Goal: Task Accomplishment & Management: Use online tool/utility

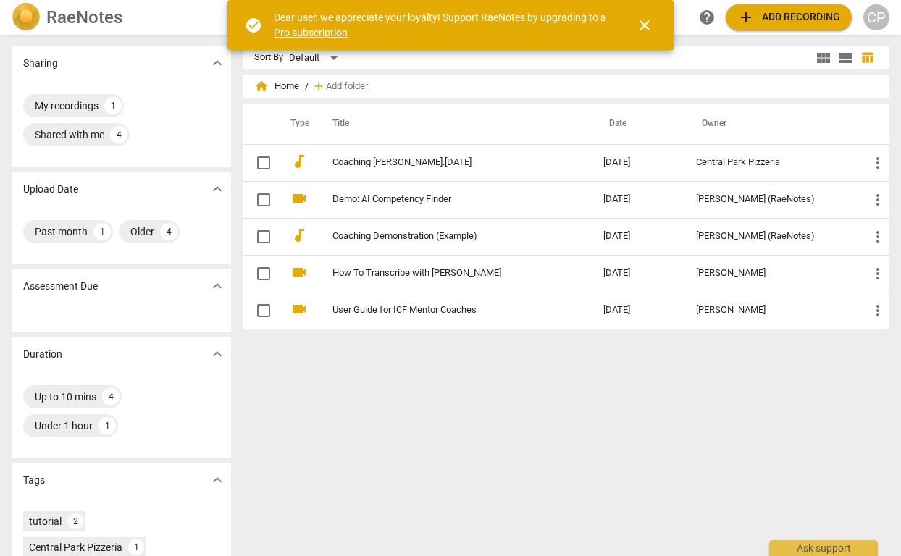
click at [445, 444] on div "Sort By Default view_module view_list table_chart home Home / add Add folder Ty…" at bounding box center [572, 295] width 659 height 498
click at [801, 15] on span "add Add recording" at bounding box center [788, 17] width 103 height 17
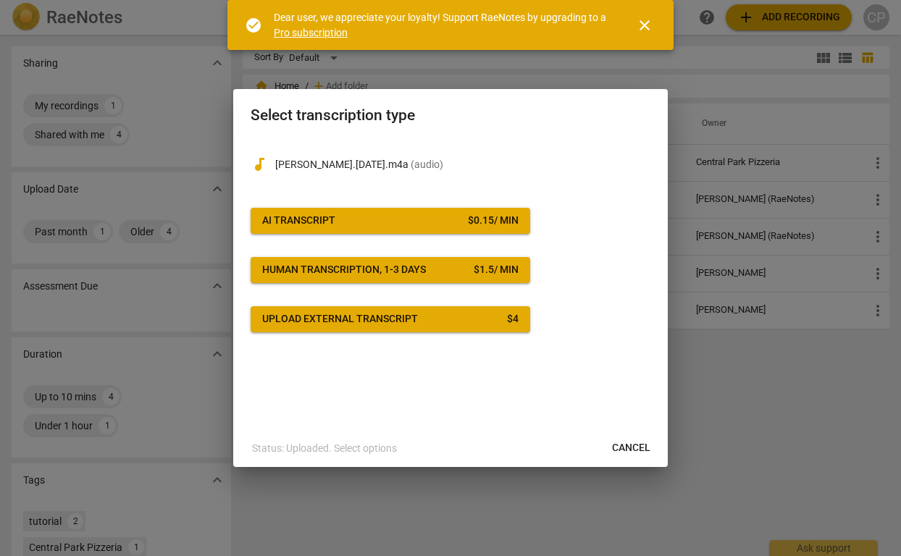
click at [638, 300] on div "audiotrack [PERSON_NAME].[DATE].m4a ( audio ) AI Transcript $ 0.15 / min Human …" at bounding box center [451, 235] width 400 height 194
click at [643, 18] on span "close" at bounding box center [644, 25] width 17 height 17
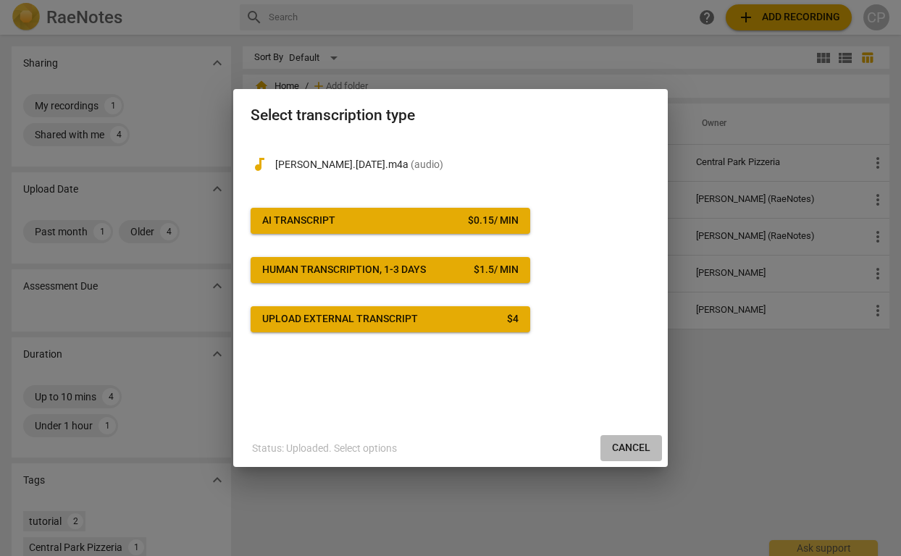
click at [624, 450] on span "Cancel" at bounding box center [631, 448] width 38 height 14
click at [642, 448] on span "Cancel" at bounding box center [631, 448] width 38 height 14
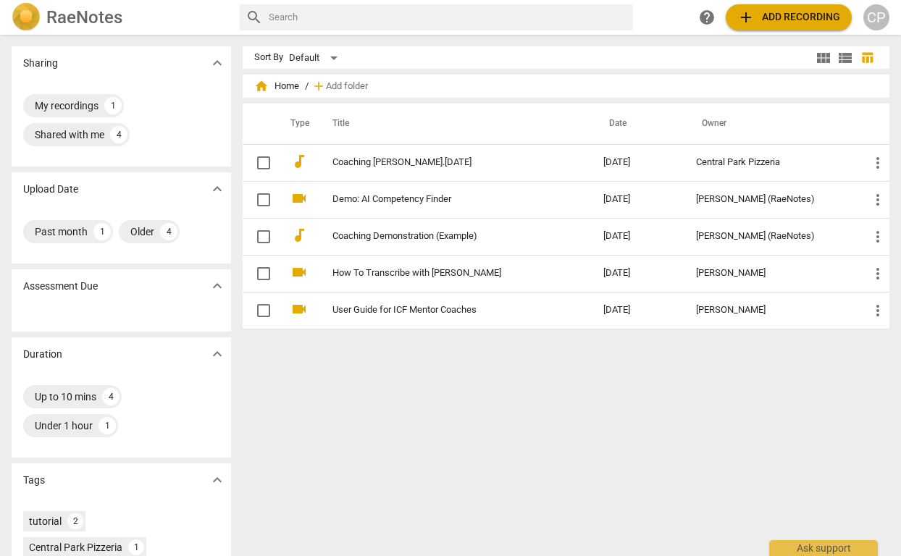
click at [879, 18] on div "CP" at bounding box center [877, 17] width 26 height 26
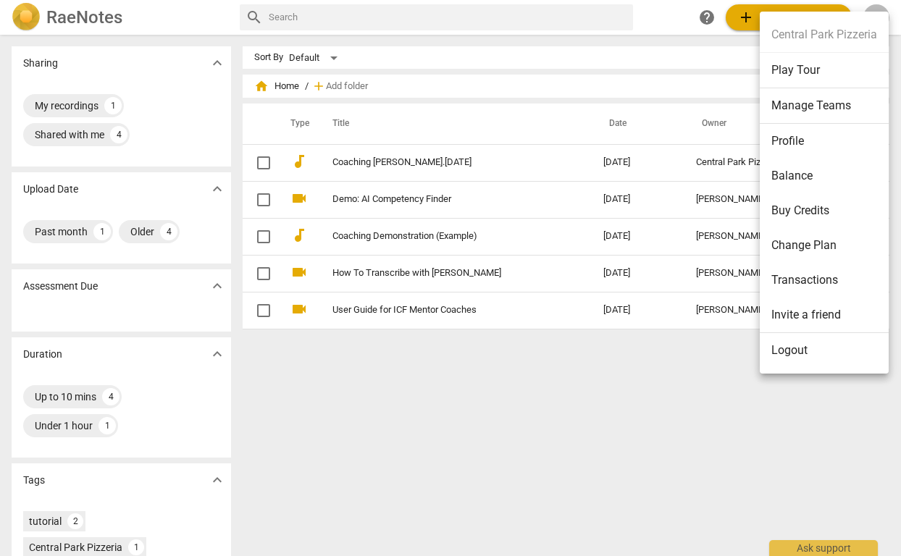
click at [659, 51] on div at bounding box center [450, 278] width 901 height 556
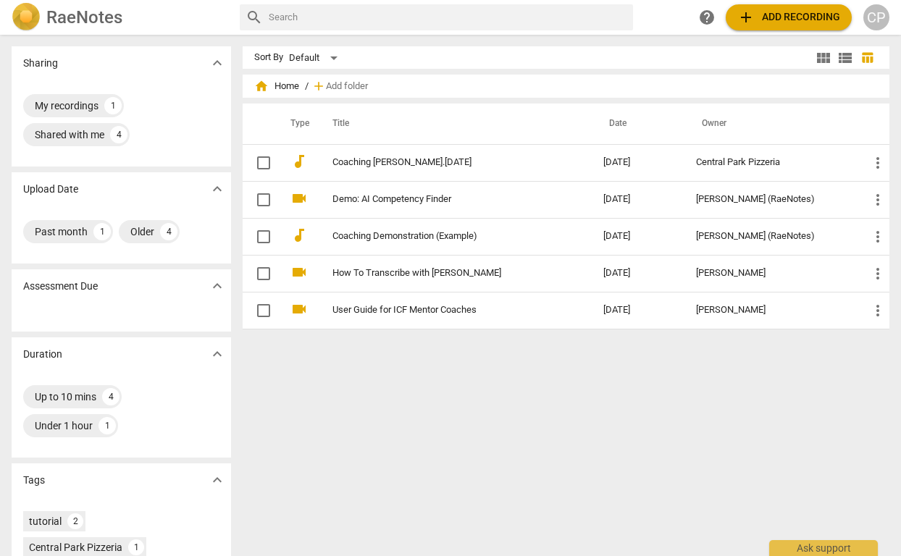
click at [807, 18] on span "add Add recording" at bounding box center [788, 17] width 103 height 17
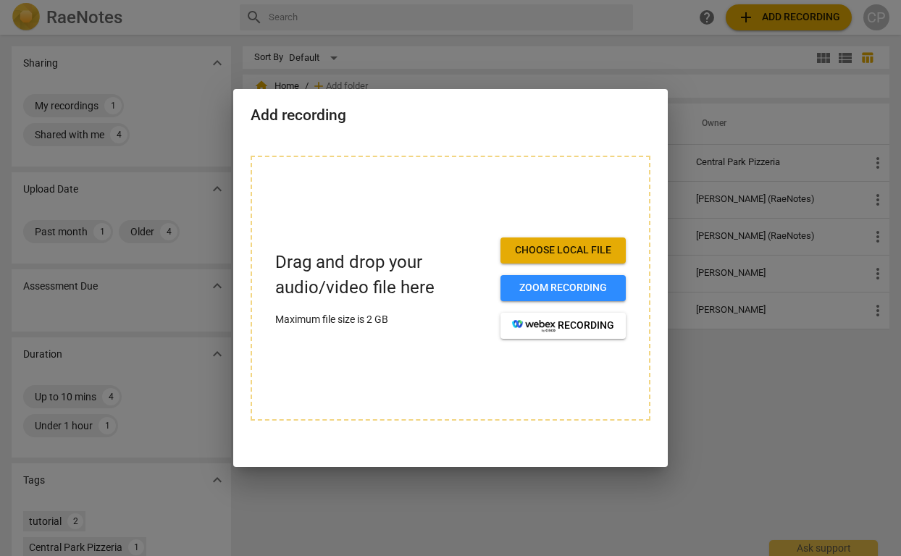
click at [585, 250] on span "Choose local file" at bounding box center [563, 250] width 102 height 14
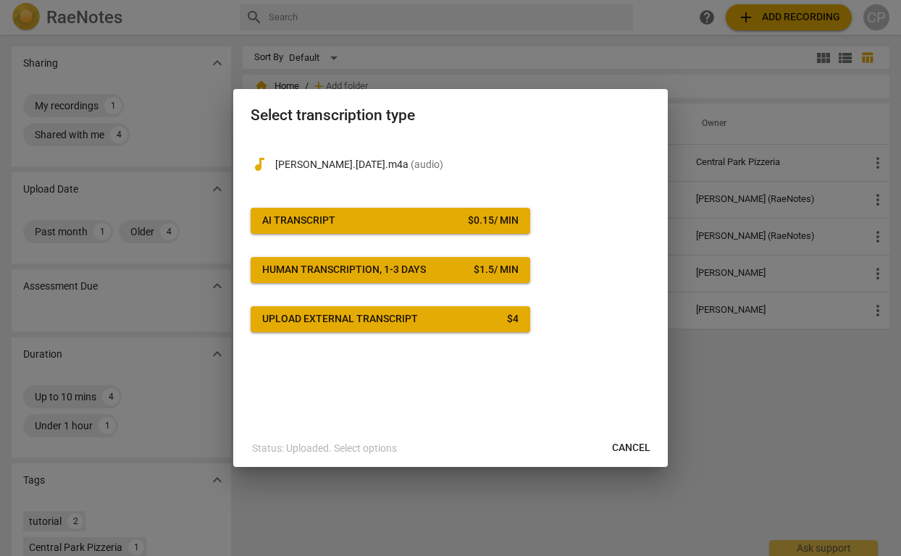
click at [438, 221] on span "AI Transcript $ 0.15 / min" at bounding box center [390, 221] width 256 height 14
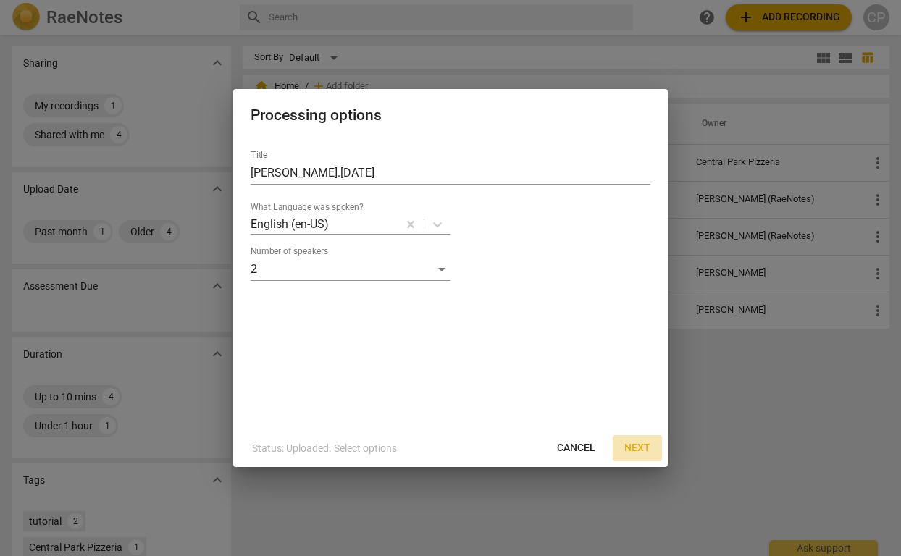
click at [640, 448] on span "Next" at bounding box center [637, 448] width 26 height 14
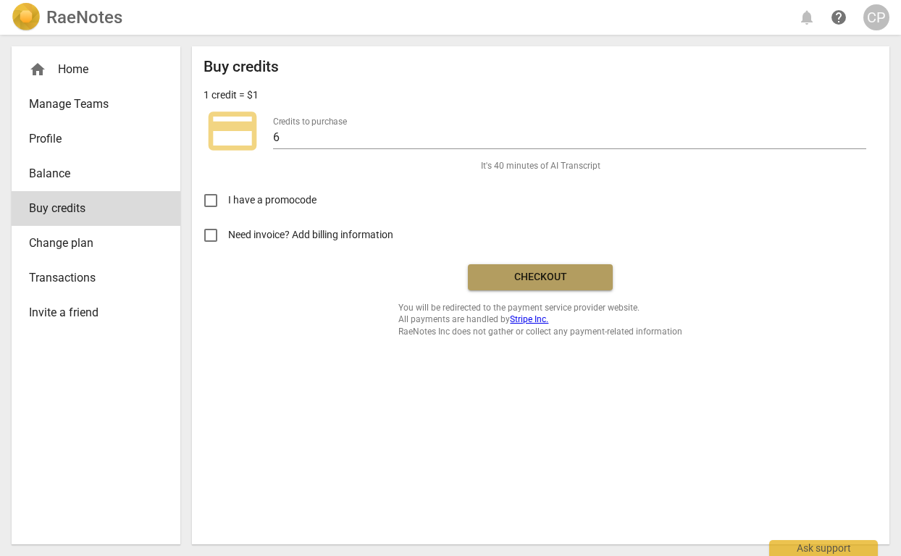
click at [548, 277] on span "Checkout" at bounding box center [541, 277] width 122 height 14
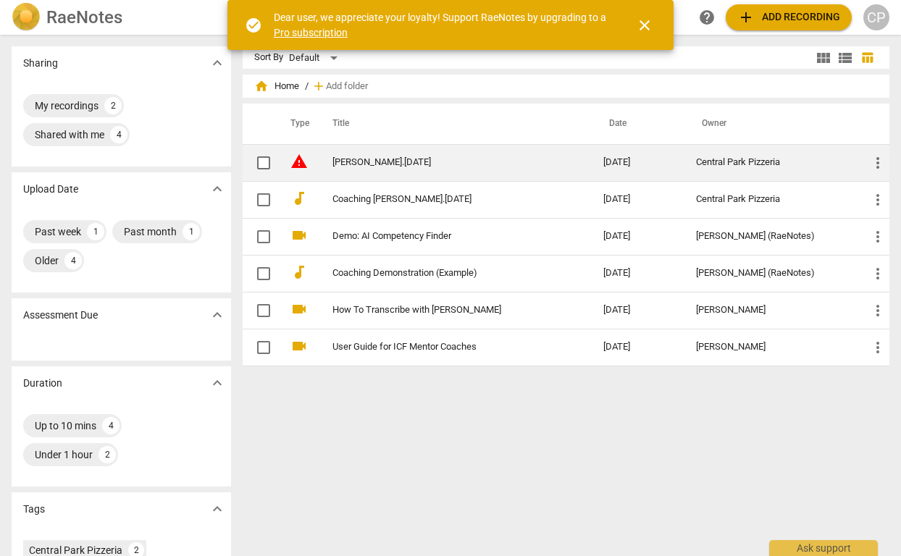
click at [735, 163] on div "Central Park Pizzeria" at bounding box center [771, 162] width 151 height 11
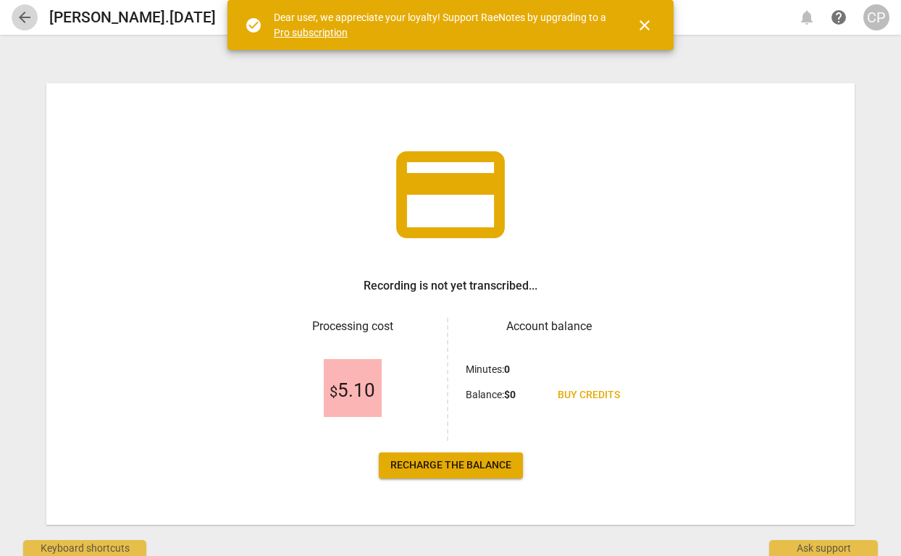
click at [23, 20] on span "arrow_back" at bounding box center [24, 17] width 17 height 17
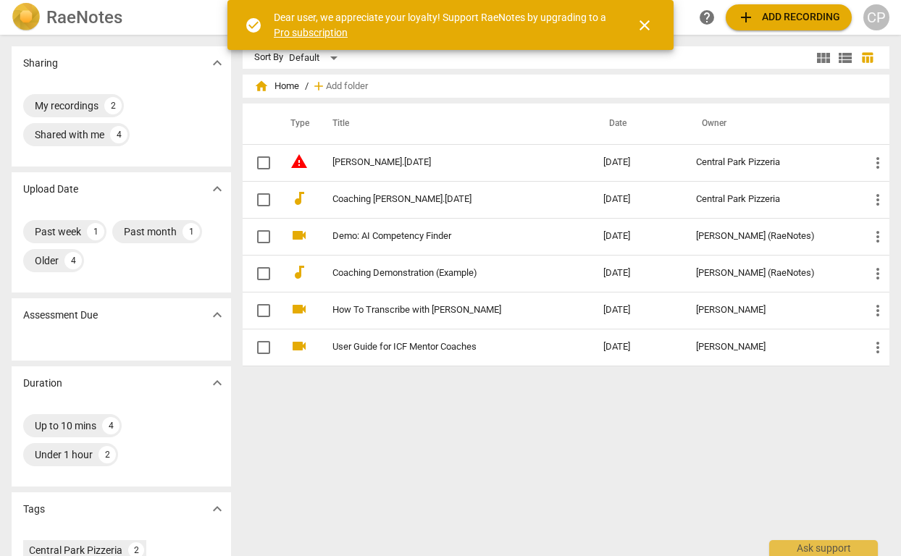
click at [650, 22] on span "close" at bounding box center [644, 25] width 17 height 17
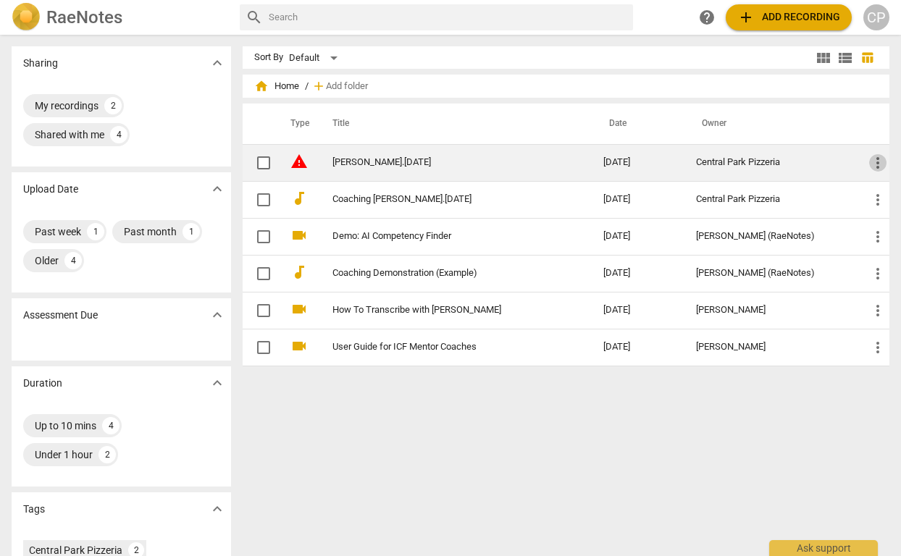
click at [869, 164] on span "more_vert" at bounding box center [877, 162] width 17 height 17
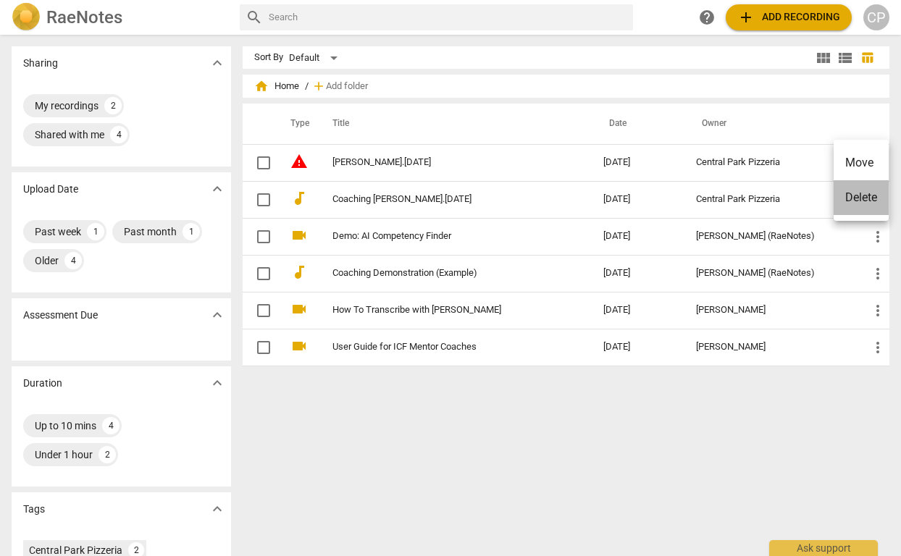
click at [867, 203] on li "Delete" at bounding box center [861, 197] width 55 height 35
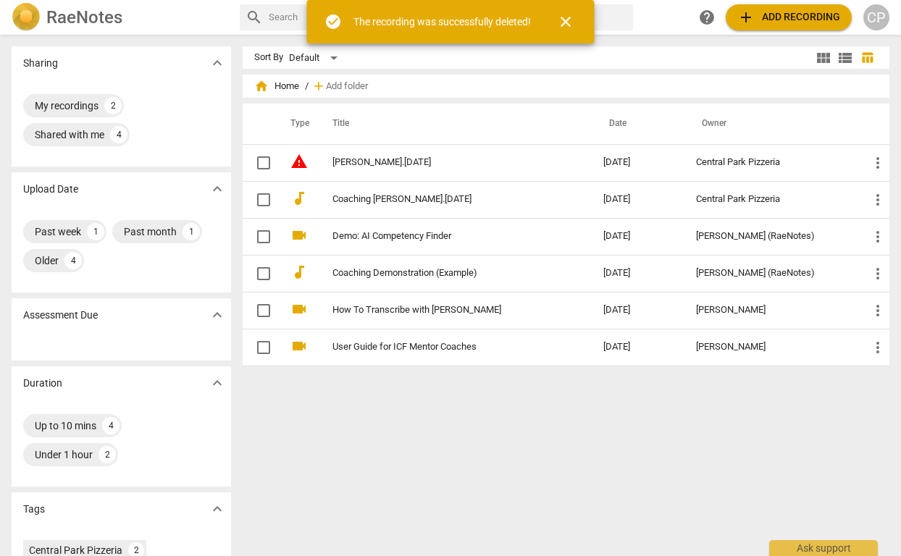
click at [878, 17] on div "CP" at bounding box center [877, 17] width 26 height 26
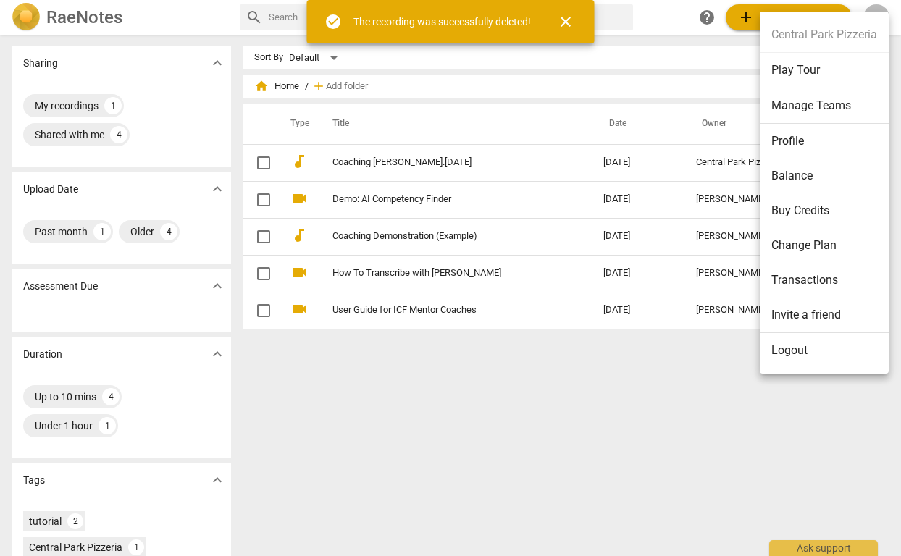
click at [814, 356] on li "Logout" at bounding box center [824, 350] width 129 height 35
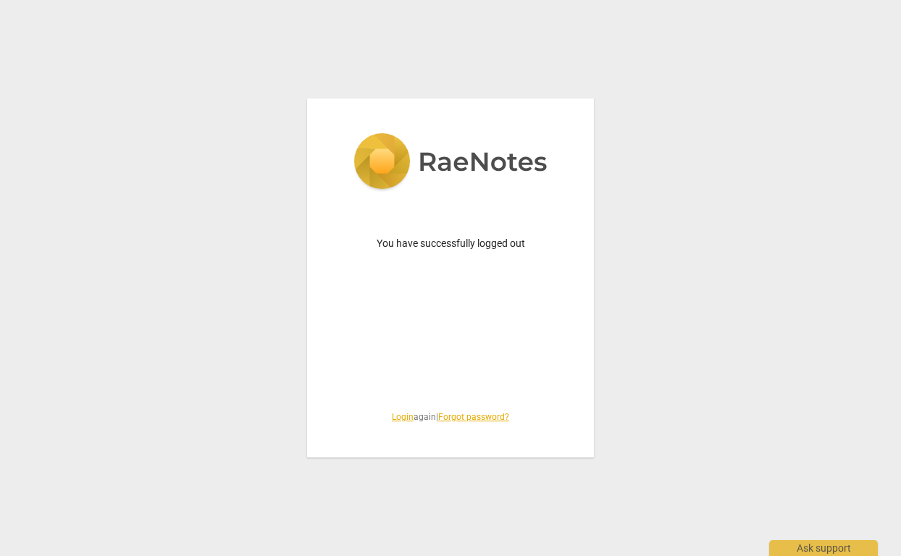
click at [396, 417] on link "Login" at bounding box center [403, 417] width 22 height 10
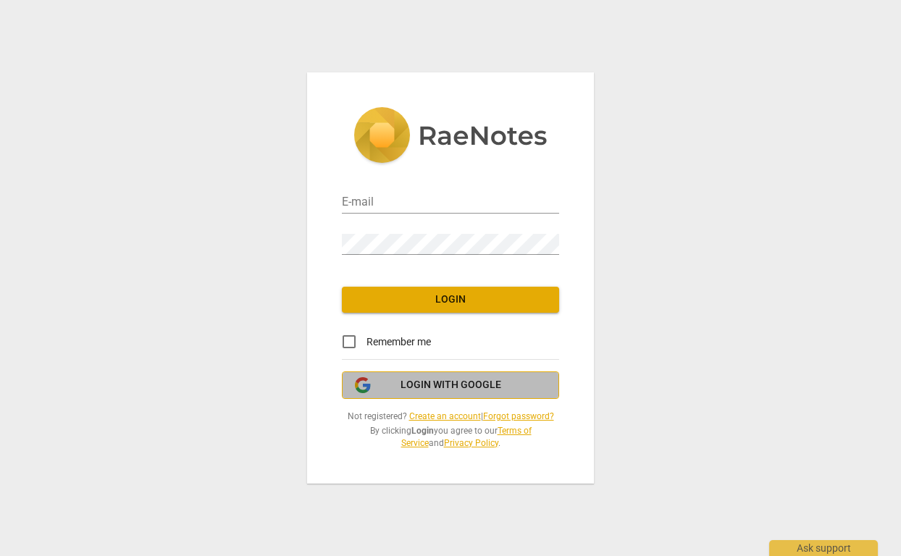
click at [464, 387] on span "Login with Google" at bounding box center [451, 385] width 101 height 14
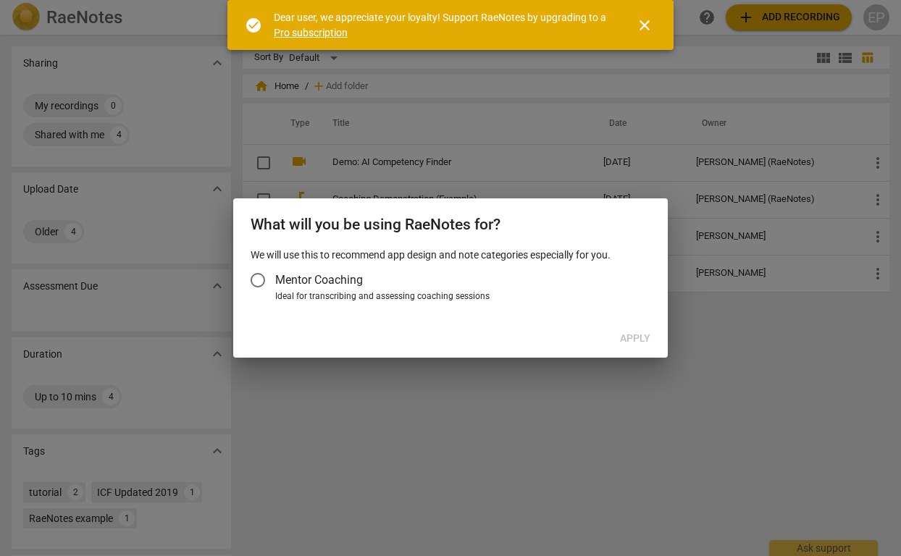
click at [258, 282] on input "Mentor Coaching" at bounding box center [258, 280] width 35 height 35
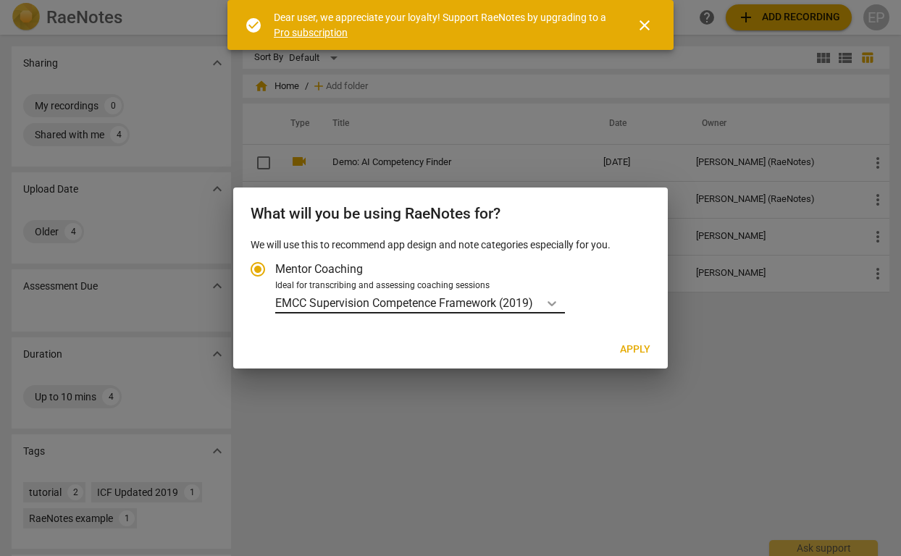
click at [553, 304] on icon "Account type" at bounding box center [552, 303] width 9 height 5
click at [0, 0] on input "Ideal for transcribing and assessing coaching sessions EMCC Supervision Compete…" at bounding box center [0, 0] width 0 height 0
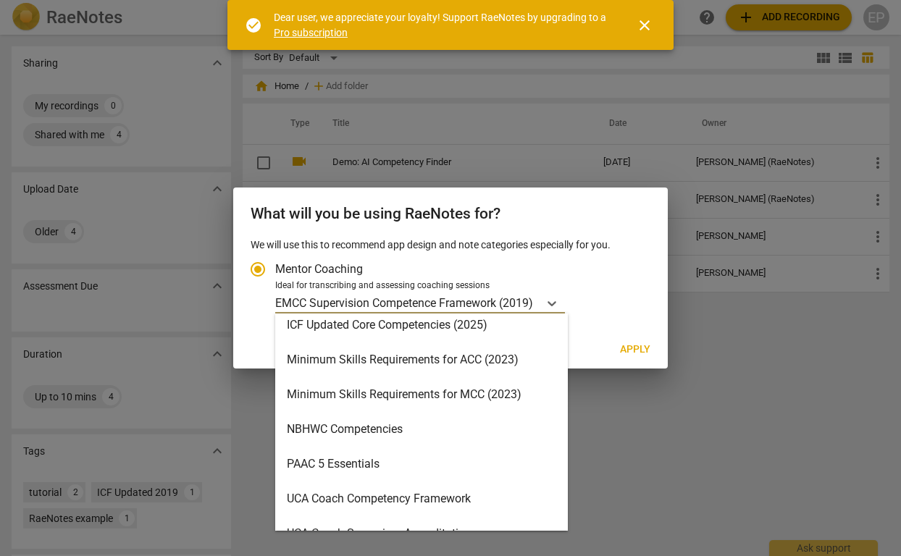
scroll to position [320, 0]
click at [464, 393] on div "Minimum Skills Requirements for MCC (2023)" at bounding box center [421, 396] width 293 height 35
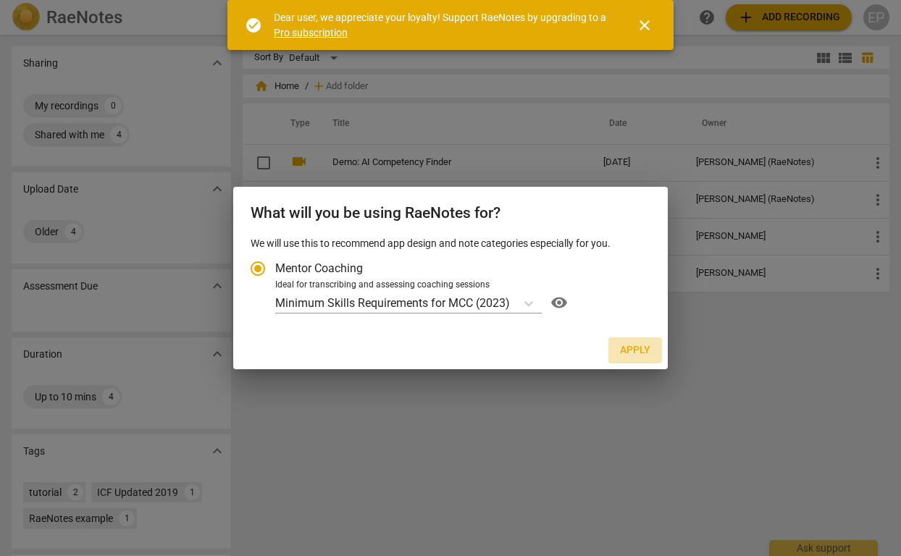
click at [635, 354] on span "Apply" at bounding box center [635, 350] width 30 height 14
radio input "false"
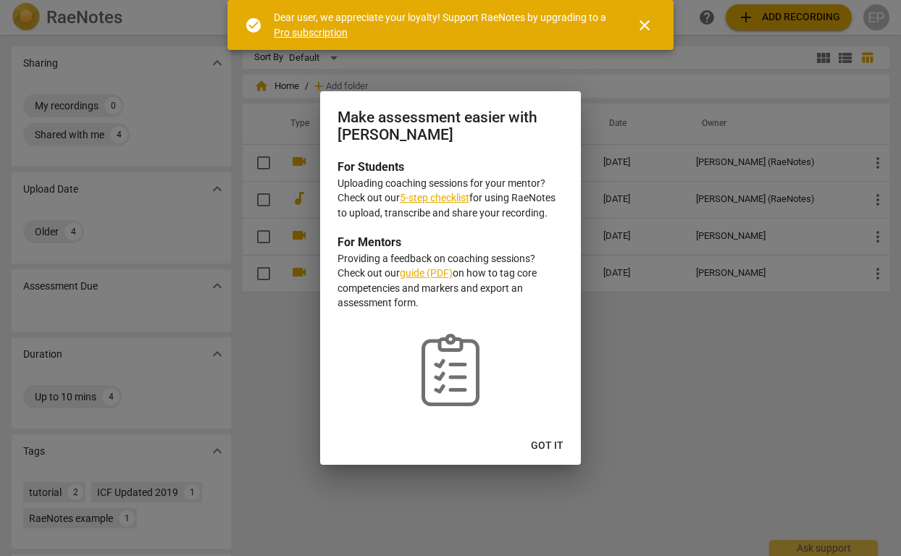
click at [542, 443] on span "Got it" at bounding box center [547, 446] width 33 height 14
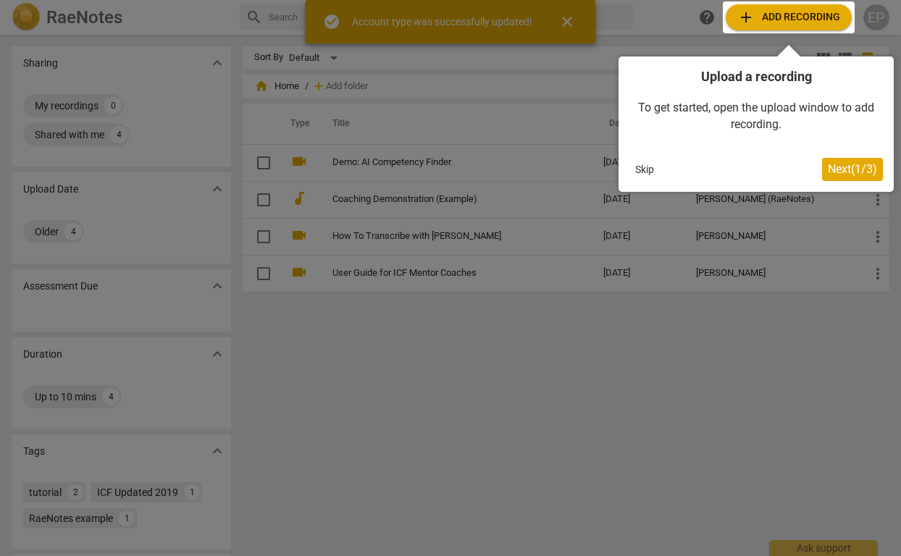
click at [809, 20] on div at bounding box center [789, 17] width 132 height 32
click at [874, 171] on span "Next ( 1 / 3 )" at bounding box center [852, 169] width 49 height 14
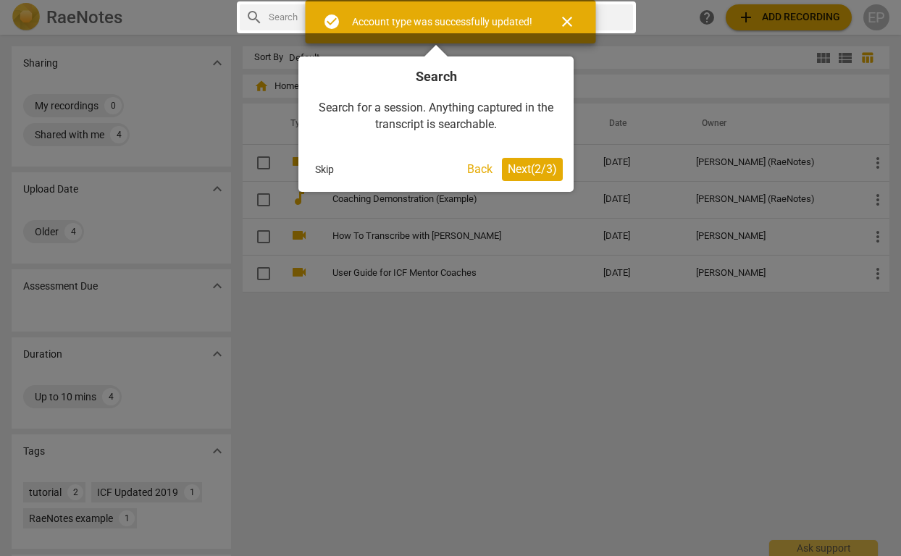
click at [523, 173] on span "Next ( 2 / 3 )" at bounding box center [532, 169] width 49 height 14
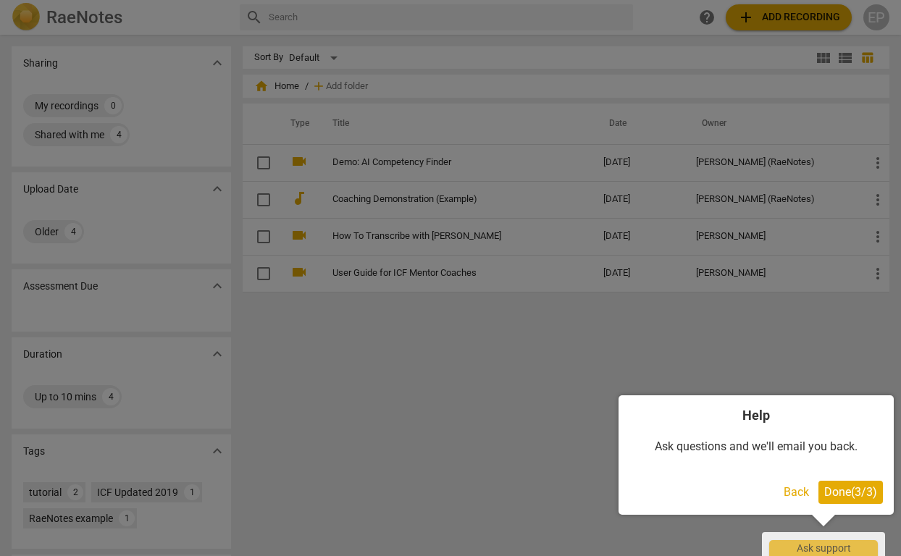
click at [870, 496] on span "Done ( 3 / 3 )" at bounding box center [850, 492] width 53 height 14
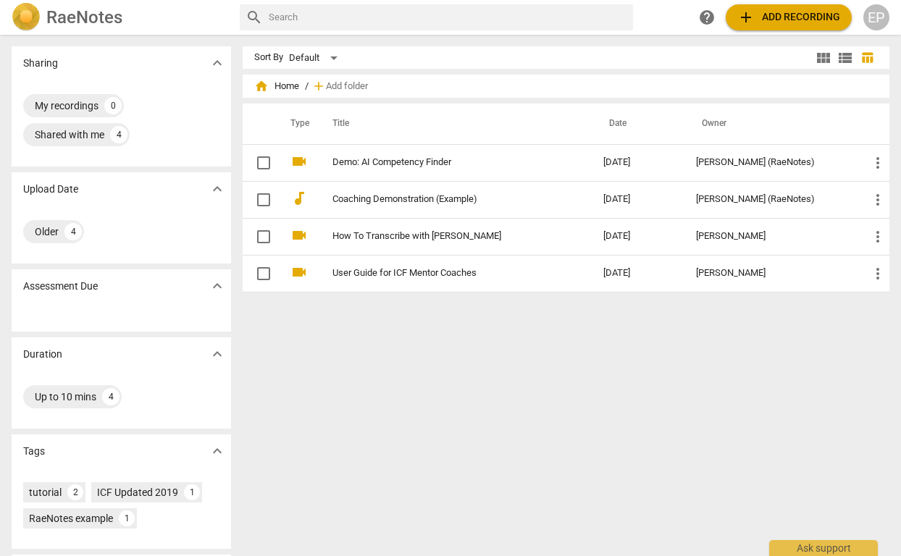
click at [782, 14] on span "add Add recording" at bounding box center [788, 17] width 103 height 17
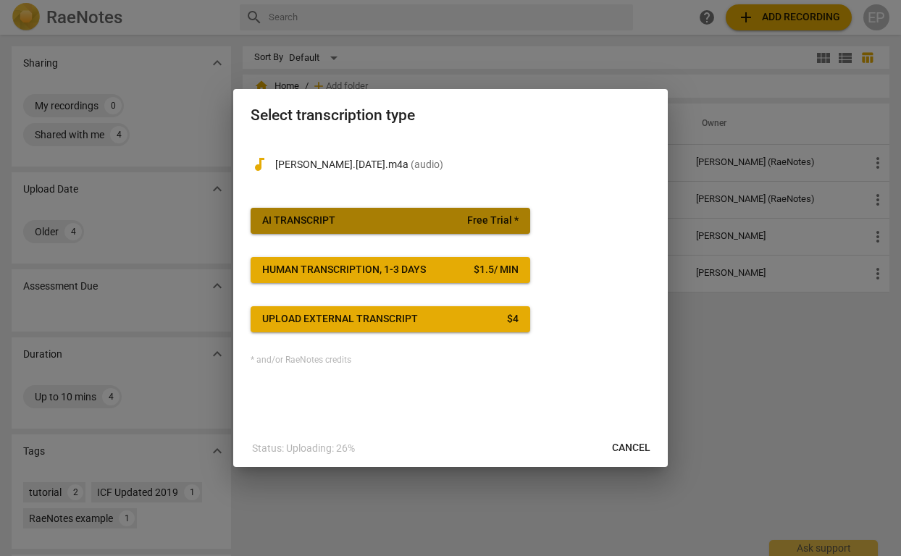
click at [389, 222] on span "AI Transcript Free Trial *" at bounding box center [390, 221] width 256 height 14
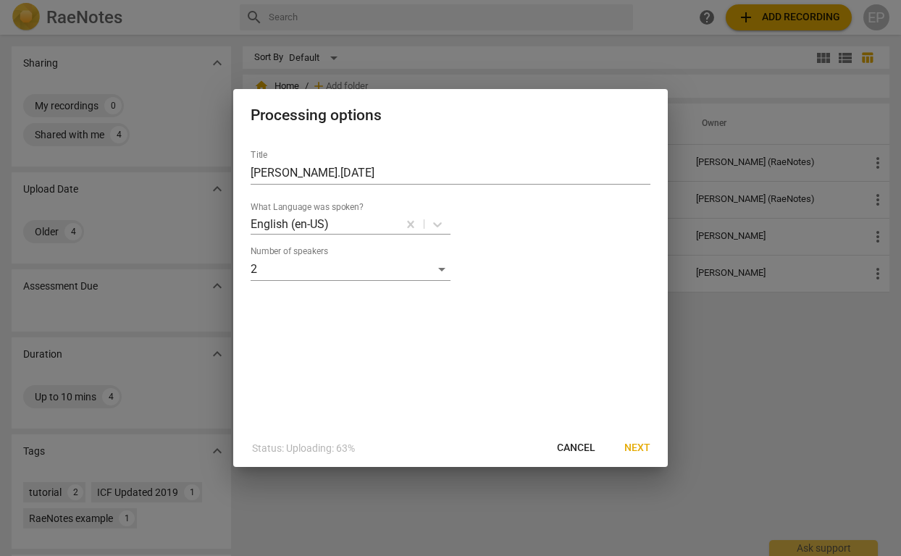
click at [643, 451] on span "Next" at bounding box center [637, 448] width 26 height 14
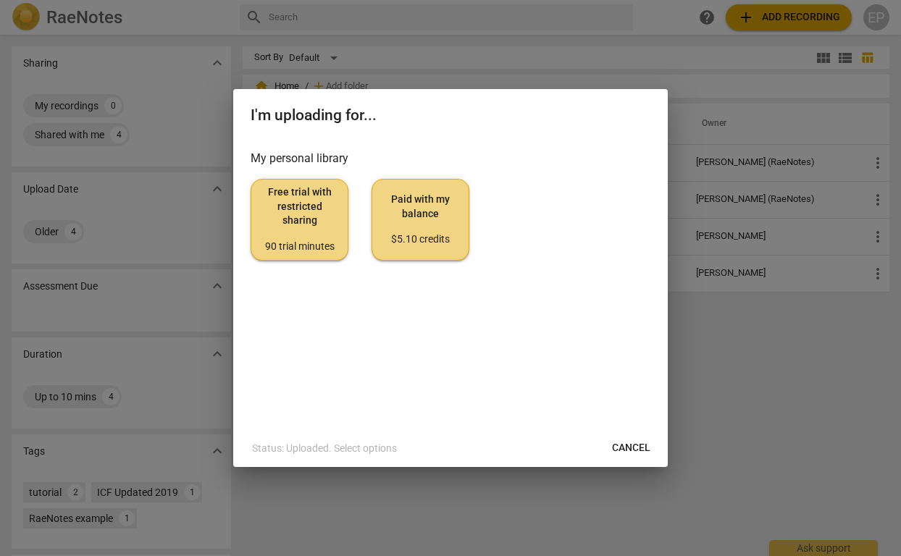
click at [637, 443] on span "Cancel" at bounding box center [631, 448] width 38 height 14
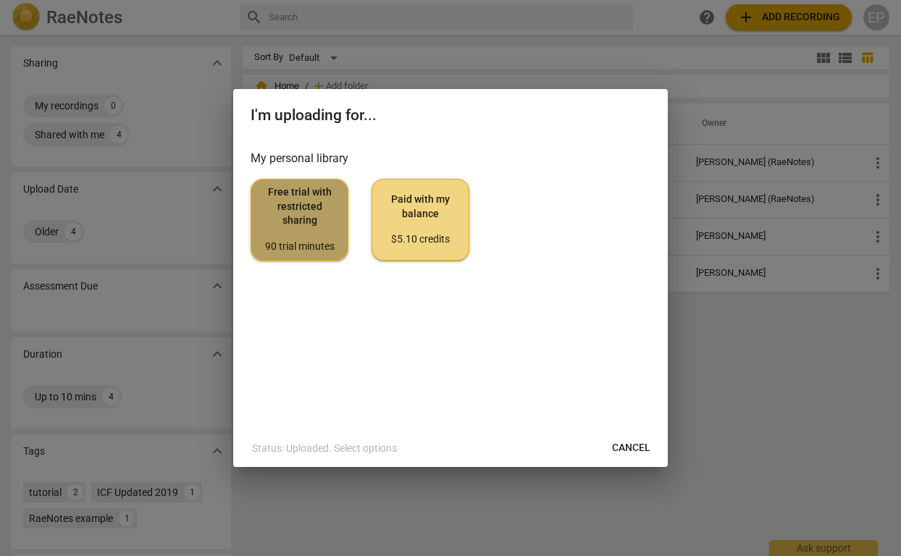
click at [310, 223] on span "Free trial with restricted sharing 90 trial minutes" at bounding box center [299, 219] width 73 height 68
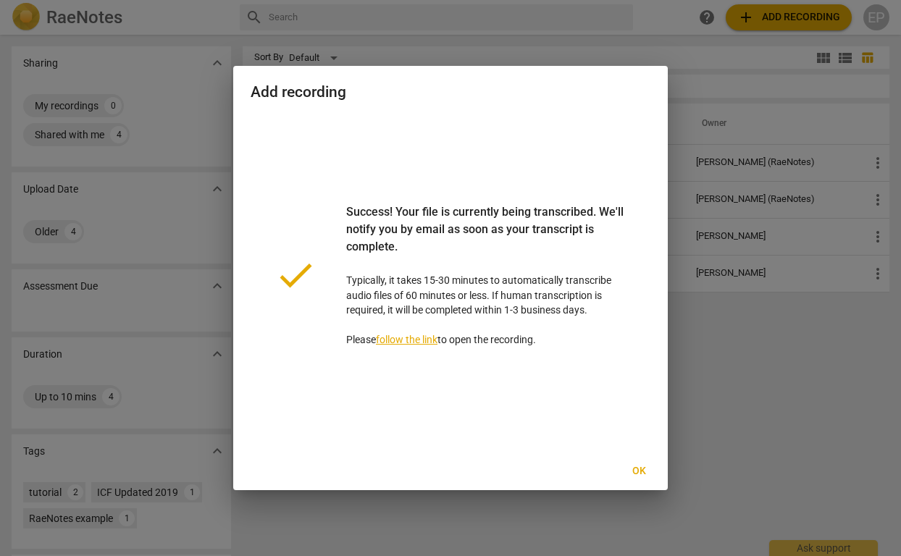
click at [634, 475] on span "Ok" at bounding box center [638, 471] width 23 height 14
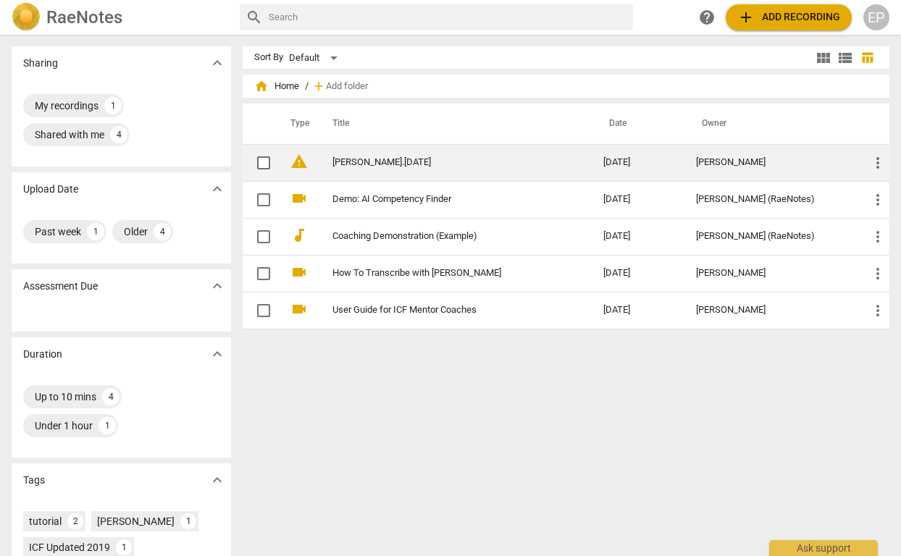
click at [512, 162] on link "[PERSON_NAME].[DATE]" at bounding box center [442, 162] width 219 height 11
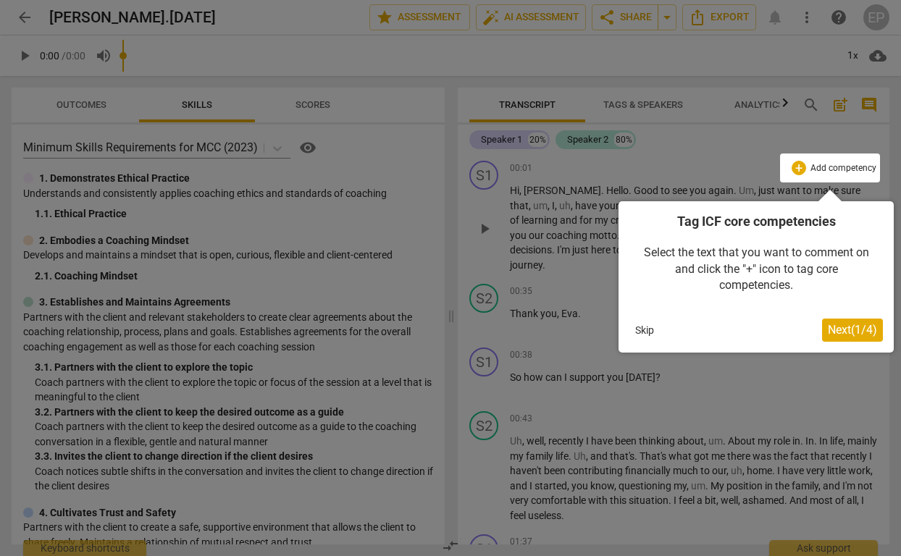
click at [853, 335] on span "Next ( 1 / 4 )" at bounding box center [852, 330] width 49 height 14
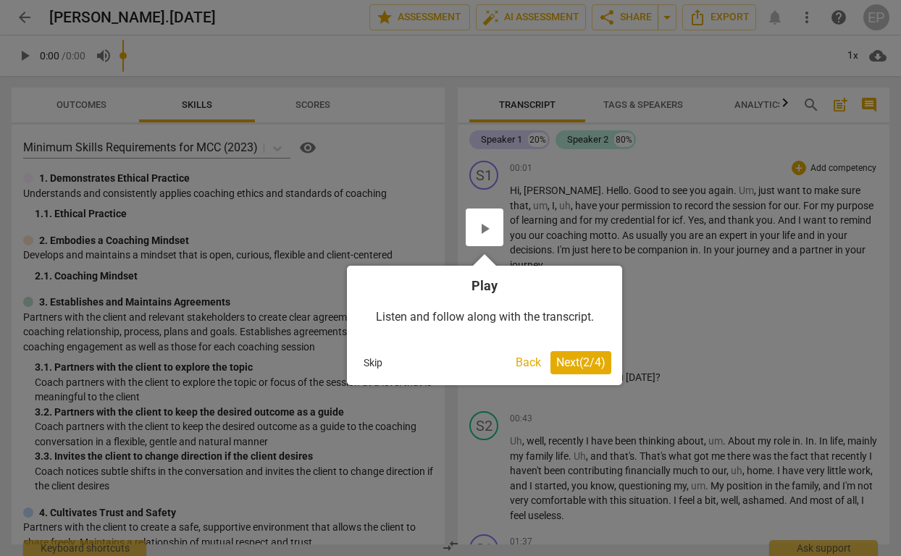
click at [588, 369] on button "Next ( 2 / 4 )" at bounding box center [581, 362] width 61 height 23
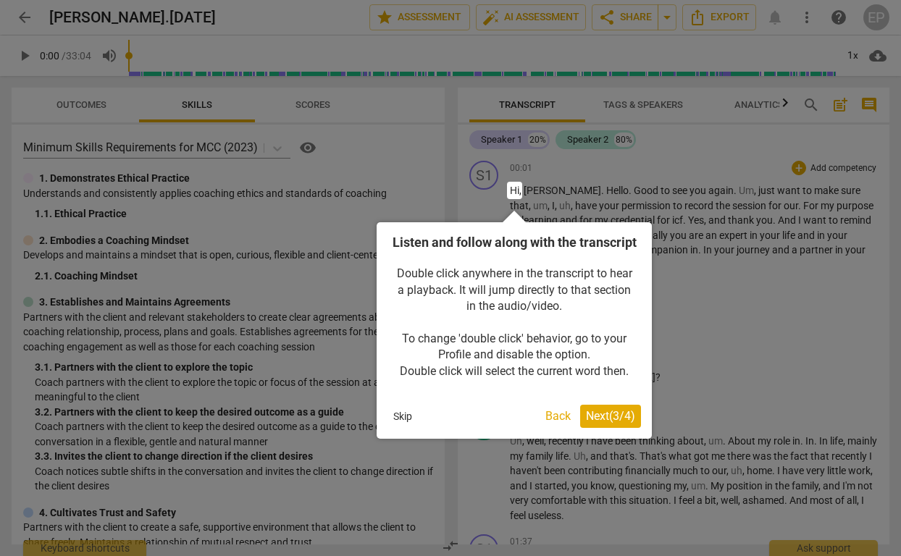
click at [614, 423] on span "Next ( 3 / 4 )" at bounding box center [610, 416] width 49 height 14
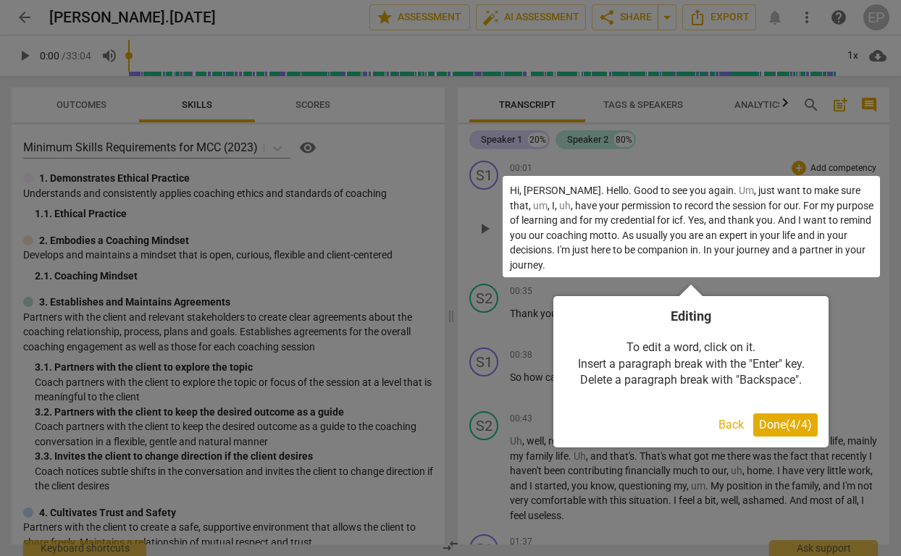
click at [787, 426] on span "Done ( 4 / 4 )" at bounding box center [785, 425] width 53 height 14
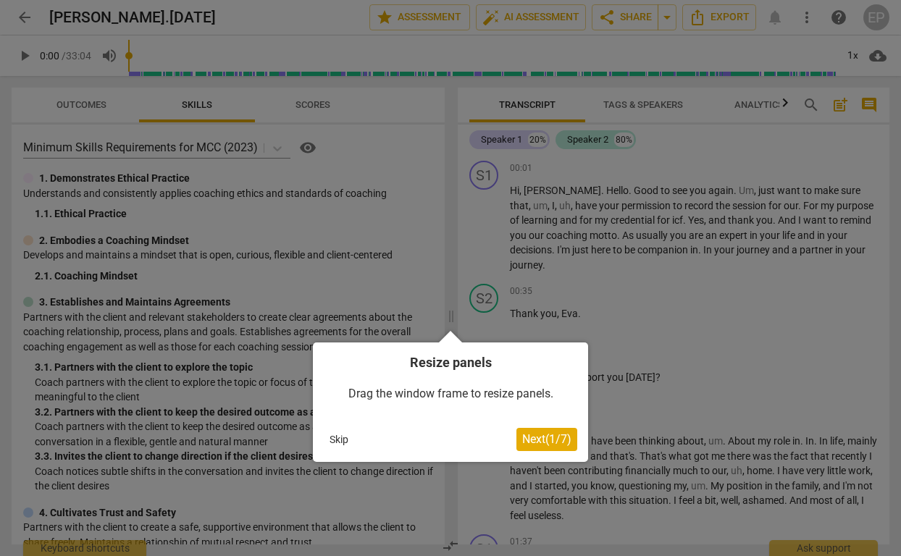
click at [546, 437] on span "Next ( 1 / 7 )" at bounding box center [546, 439] width 49 height 14
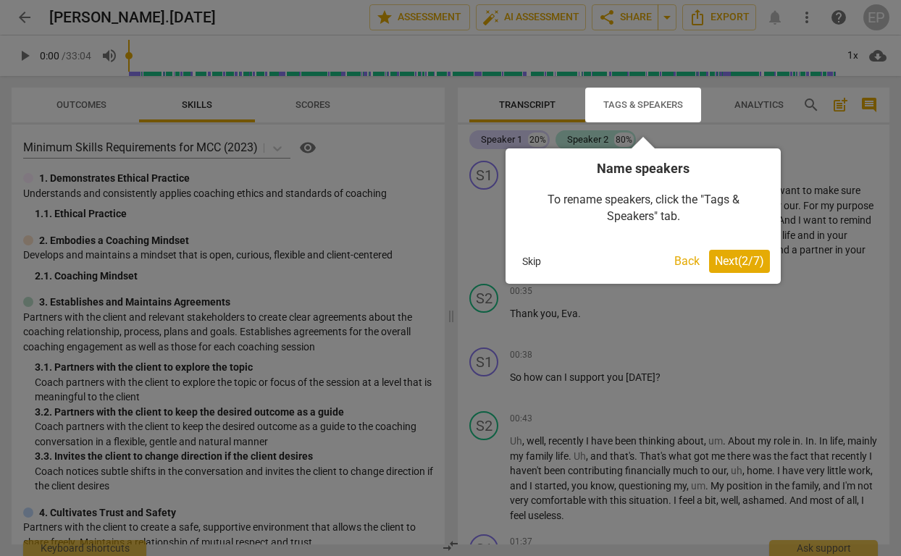
click at [651, 373] on div at bounding box center [450, 278] width 901 height 556
click at [212, 251] on div at bounding box center [450, 278] width 901 height 556
click at [533, 268] on button "Skip" at bounding box center [532, 262] width 30 height 22
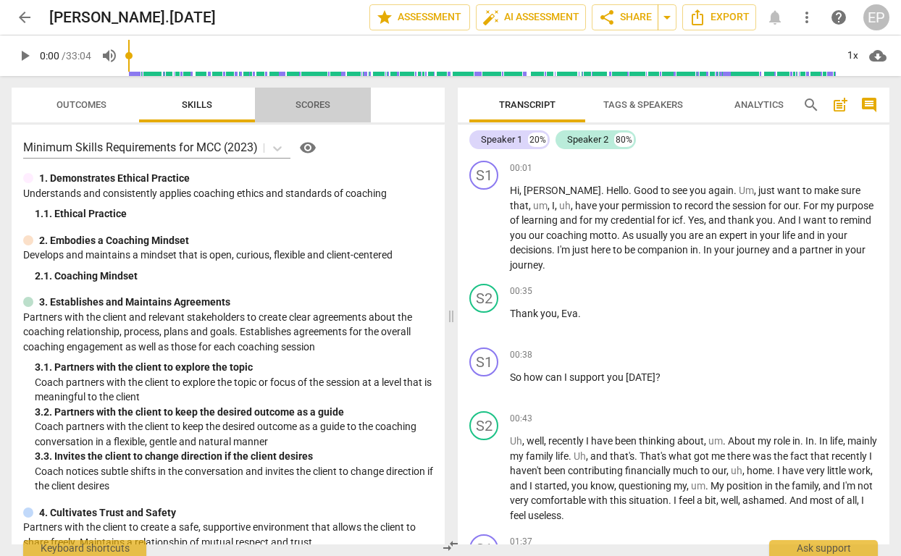
click at [309, 104] on span "Scores" at bounding box center [313, 104] width 35 height 11
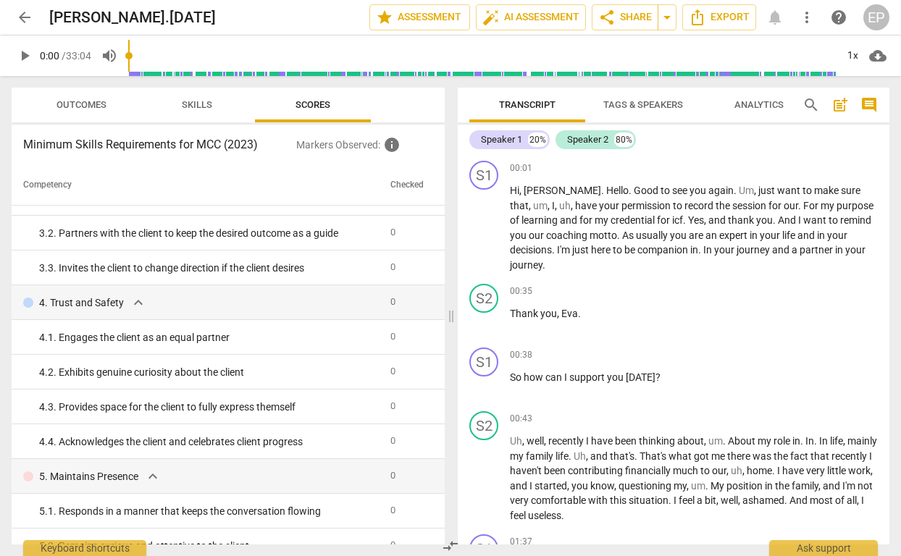
scroll to position [164, 0]
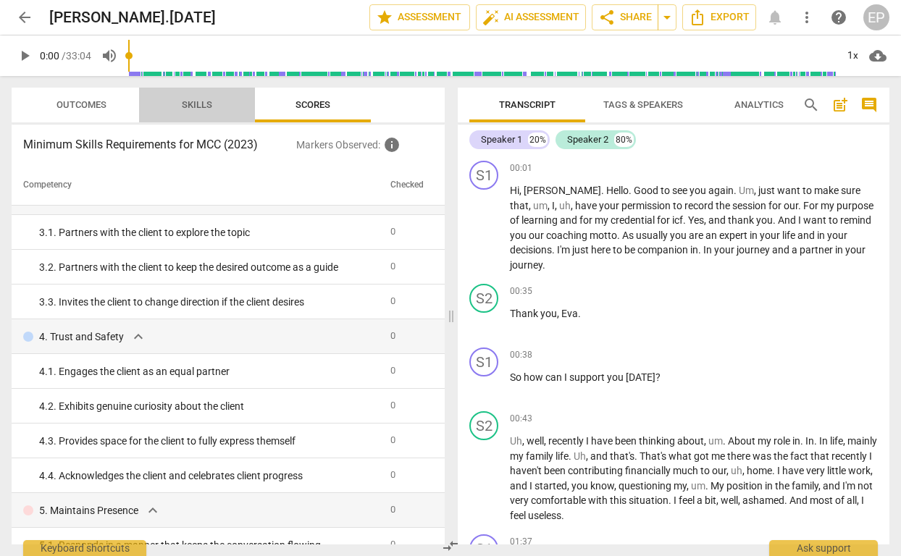
click at [201, 103] on span "Skills" at bounding box center [197, 104] width 30 height 11
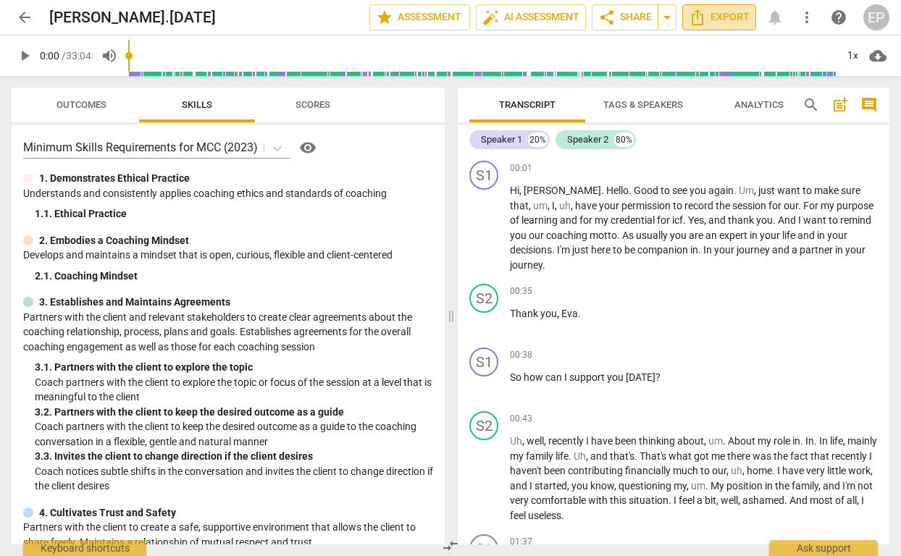
click at [737, 19] on span "Export" at bounding box center [719, 17] width 61 height 17
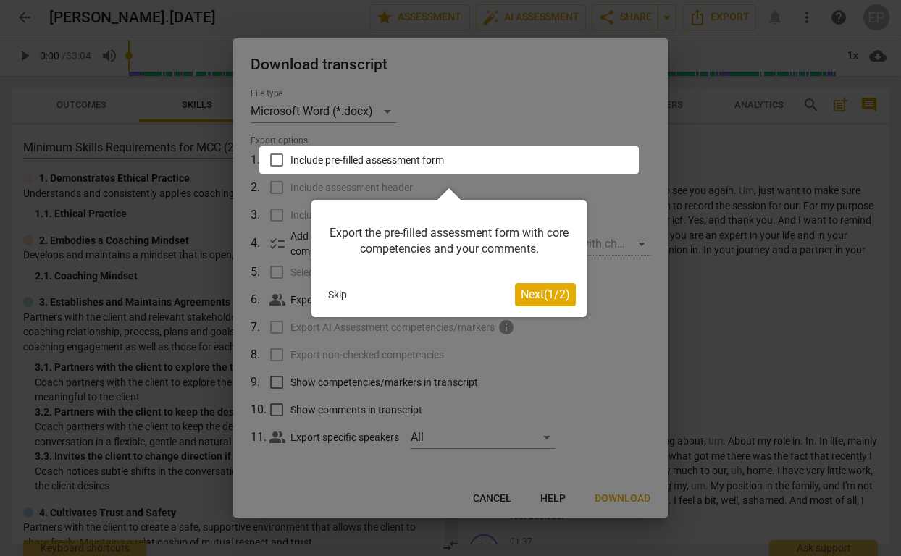
click at [331, 294] on button "Skip" at bounding box center [337, 295] width 30 height 22
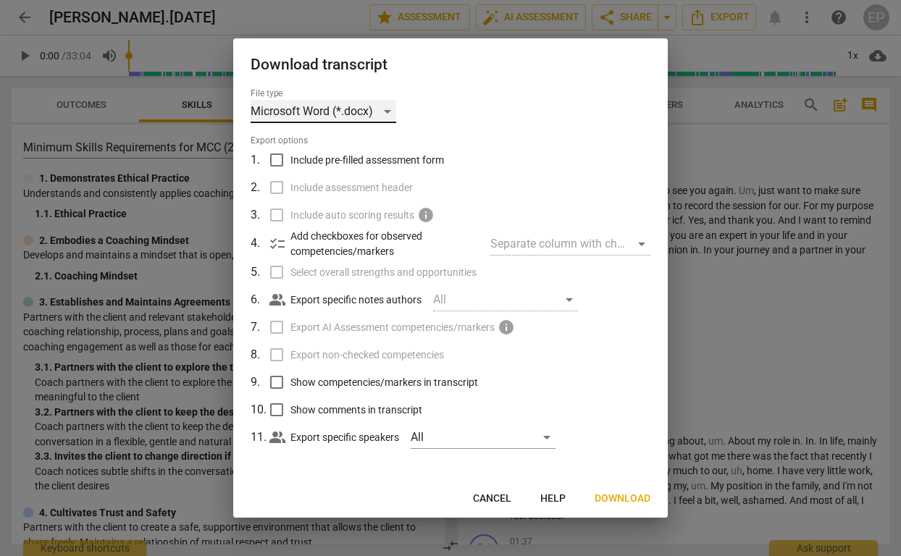
click at [384, 111] on div "Microsoft Word (*.docx)" at bounding box center [324, 111] width 146 height 23
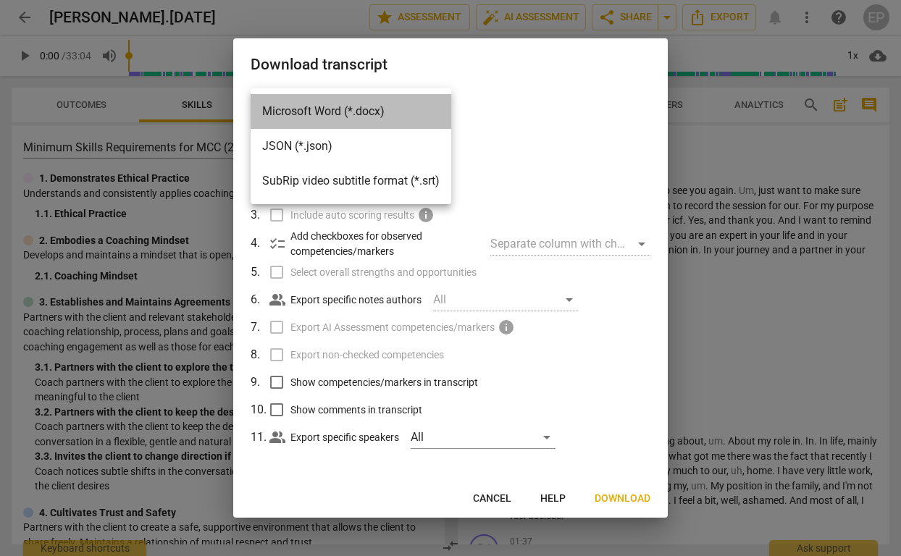
click at [296, 108] on li "Microsoft Word (*.docx)" at bounding box center [351, 111] width 201 height 35
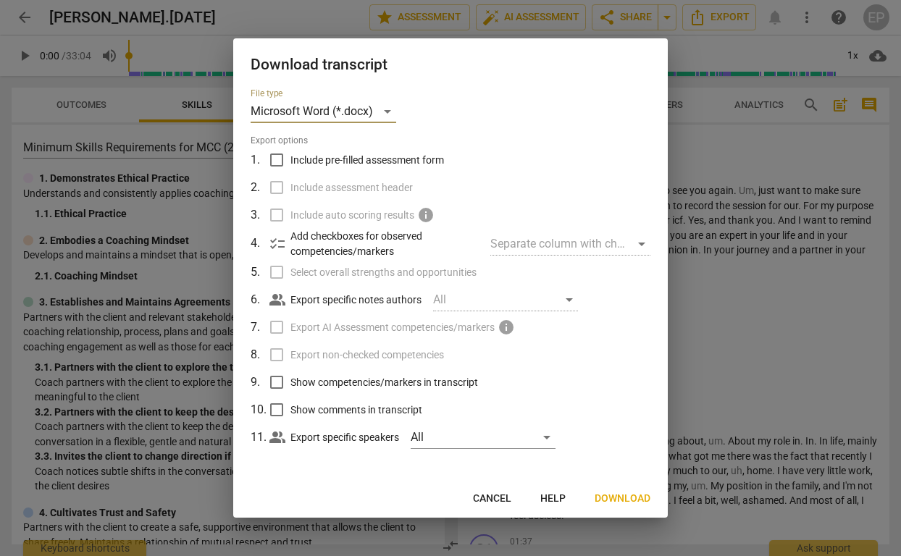
click at [629, 499] on span "Download" at bounding box center [623, 499] width 56 height 14
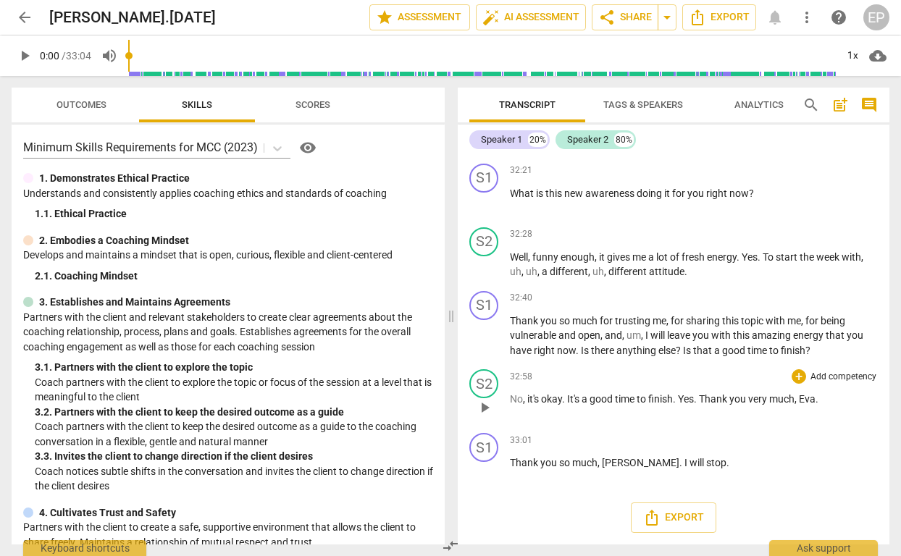
scroll to position [8559, 0]
